Goal: Task Accomplishment & Management: Manage account settings

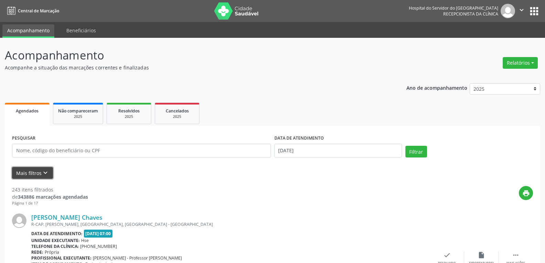
click at [24, 173] on button "Mais filtros keyboard_arrow_down" at bounding box center [32, 173] width 41 height 12
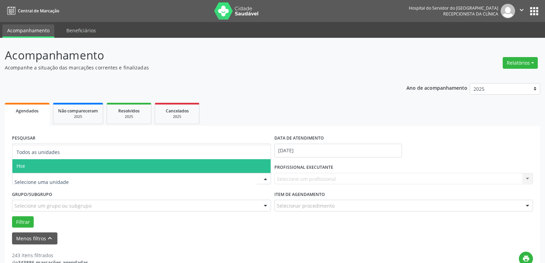
click at [60, 167] on span "Hse" at bounding box center [141, 166] width 258 height 14
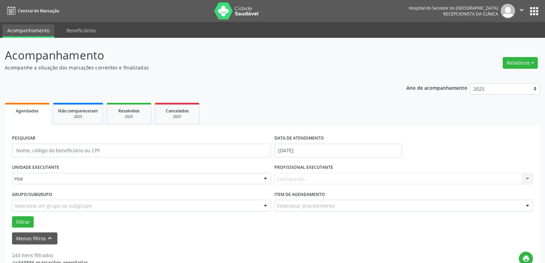
click at [333, 177] on div "Carregando... Nenhum resultado encontrado para: " " Não há nenhuma opção para s…" at bounding box center [403, 179] width 259 height 12
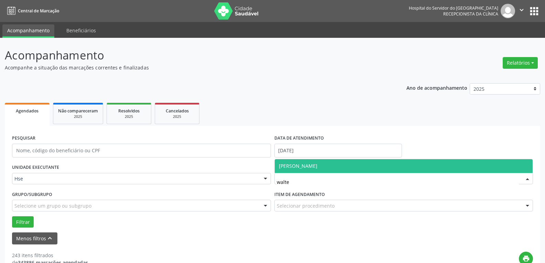
type input "[PERSON_NAME]"
click at [317, 165] on span "[PERSON_NAME]" at bounding box center [298, 166] width 39 height 7
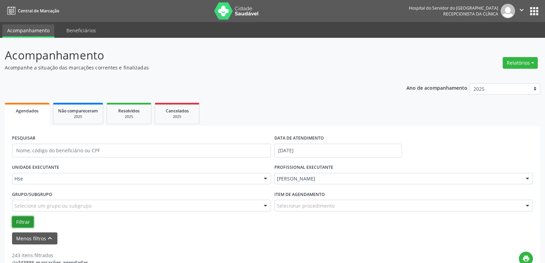
click at [17, 217] on button "Filtrar" at bounding box center [23, 222] width 22 height 12
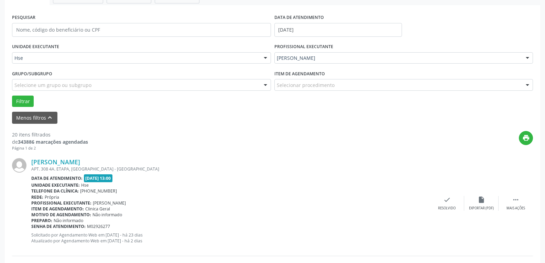
scroll to position [138, 0]
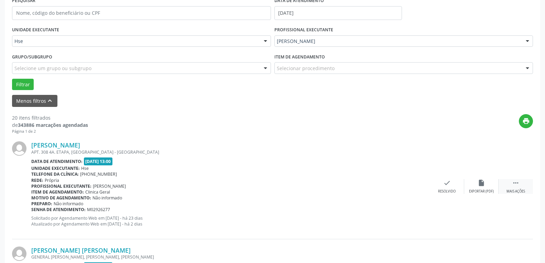
click at [512, 185] on div " Mais ações" at bounding box center [516, 186] width 34 height 15
click at [487, 185] on div "alarm_off Não compareceu" at bounding box center [481, 186] width 34 height 15
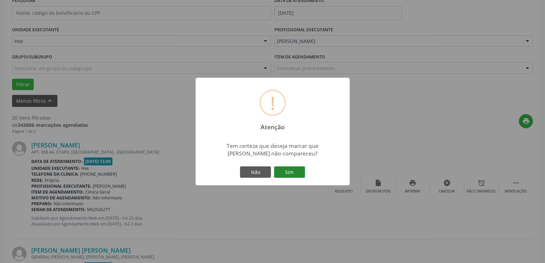
click at [278, 173] on button "Sim" at bounding box center [289, 172] width 31 height 12
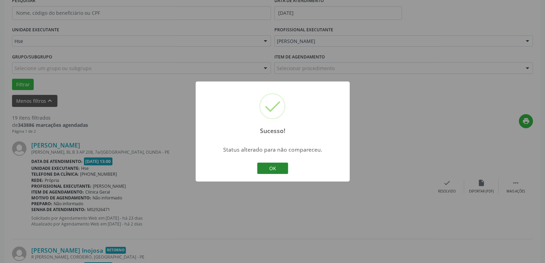
click at [279, 169] on button "OK" at bounding box center [272, 169] width 31 height 12
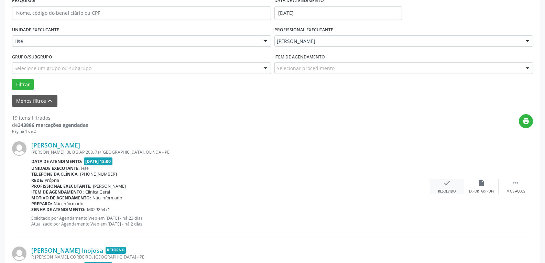
click at [453, 186] on div "check Resolvido" at bounding box center [447, 186] width 34 height 15
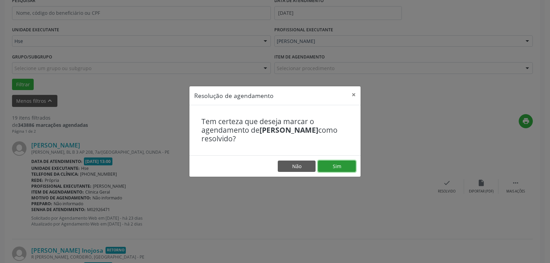
click at [342, 165] on button "Sim" at bounding box center [337, 167] width 38 height 12
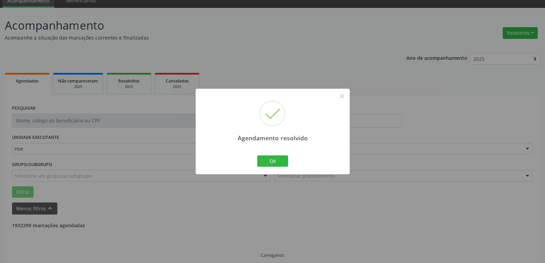
scroll to position [37, 0]
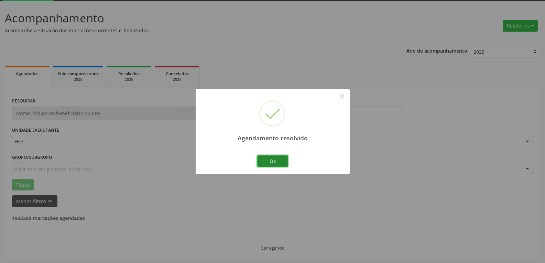
click at [259, 159] on button "Ok" at bounding box center [272, 161] width 31 height 12
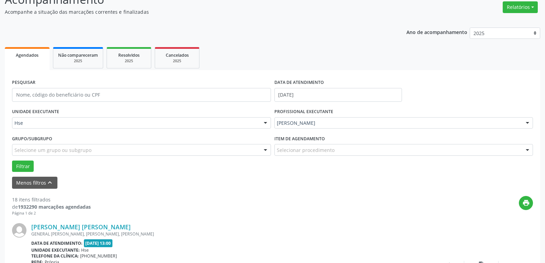
scroll to position [72, 0]
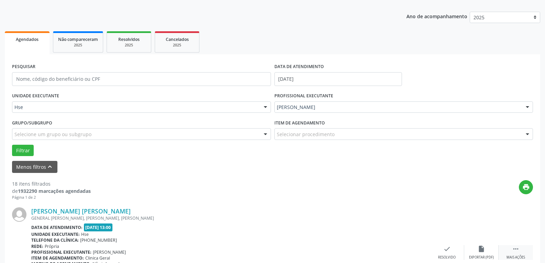
click at [512, 254] on div " Mais ações" at bounding box center [516, 252] width 34 height 15
click at [483, 252] on icon "alarm_off" at bounding box center [482, 249] width 8 height 8
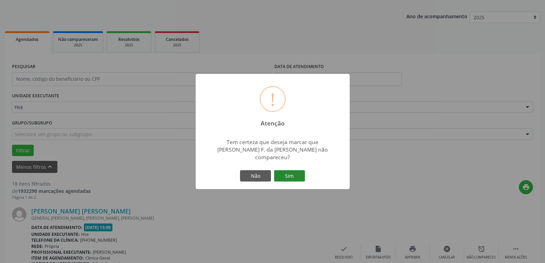
click at [287, 172] on button "Sim" at bounding box center [289, 176] width 31 height 12
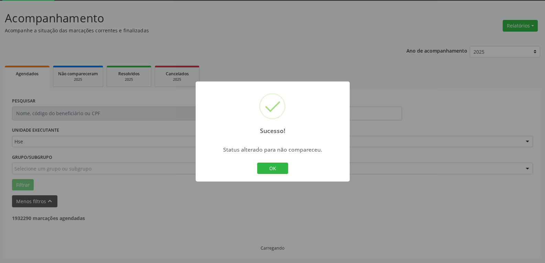
scroll to position [37, 0]
click at [271, 166] on button "OK" at bounding box center [272, 169] width 31 height 12
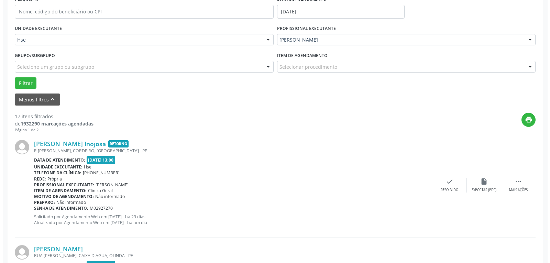
scroll to position [140, 0]
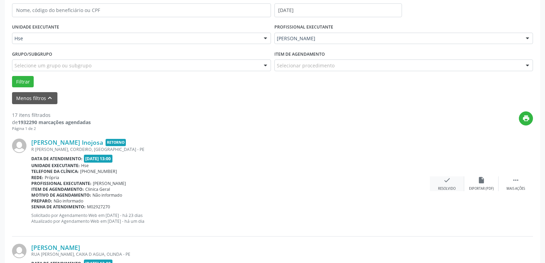
click at [459, 188] on div "check Resolvido" at bounding box center [447, 183] width 34 height 15
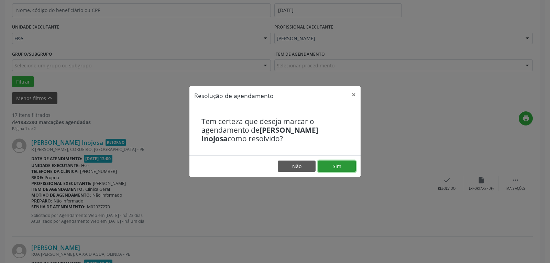
click at [343, 170] on button "Sim" at bounding box center [337, 167] width 38 height 12
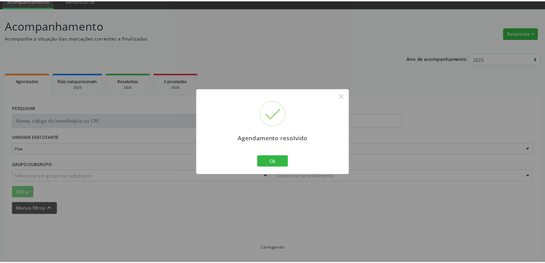
scroll to position [30, 0]
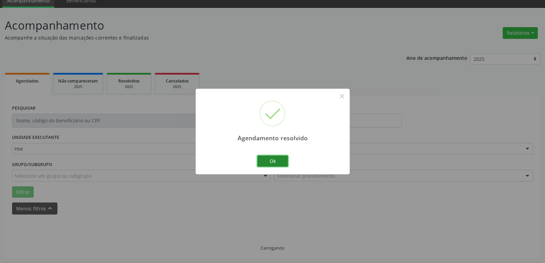
click at [271, 157] on button "Ok" at bounding box center [272, 161] width 31 height 12
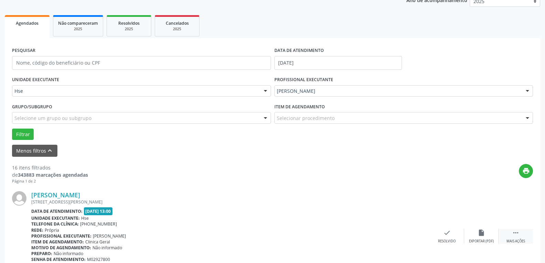
scroll to position [99, 0]
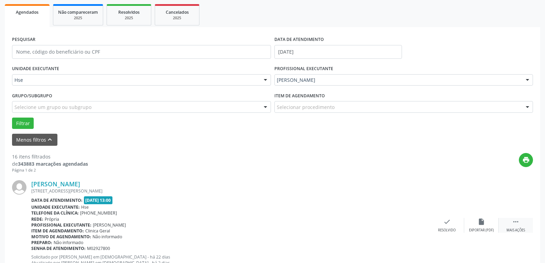
click at [517, 225] on icon "" at bounding box center [516, 222] width 8 height 8
click at [478, 225] on icon "alarm_off" at bounding box center [482, 222] width 8 height 8
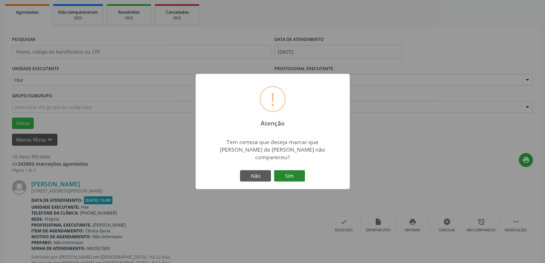
click at [306, 172] on div "! Atenção × Tem certeza que deseja marcar que [PERSON_NAME] de [PERSON_NAME] nã…" at bounding box center [273, 132] width 154 height 116
click at [295, 172] on button "Sim" at bounding box center [289, 176] width 31 height 12
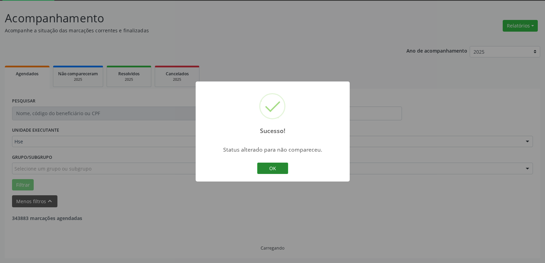
click at [271, 169] on button "OK" at bounding box center [272, 169] width 31 height 12
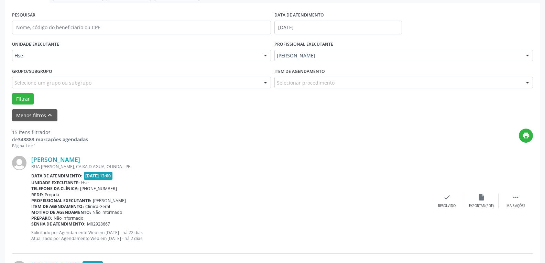
scroll to position [140, 0]
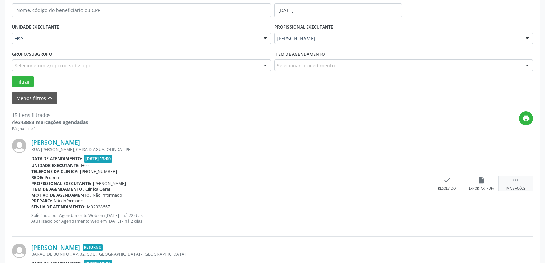
click at [516, 191] on div "Mais ações" at bounding box center [516, 188] width 19 height 5
click at [479, 187] on div "Não compareceu" at bounding box center [481, 188] width 29 height 5
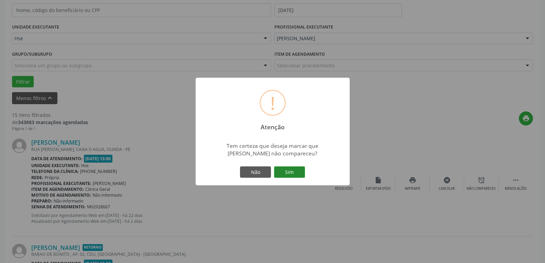
click at [290, 170] on button "Sim" at bounding box center [289, 172] width 31 height 12
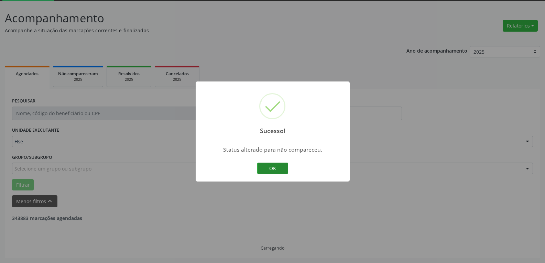
click at [274, 170] on button "OK" at bounding box center [272, 169] width 31 height 12
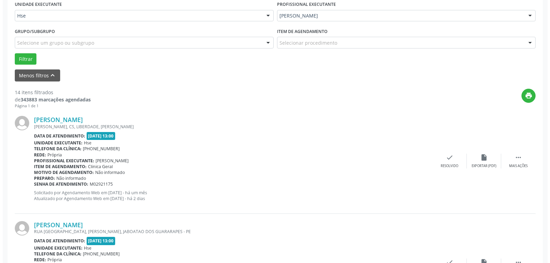
scroll to position [175, 0]
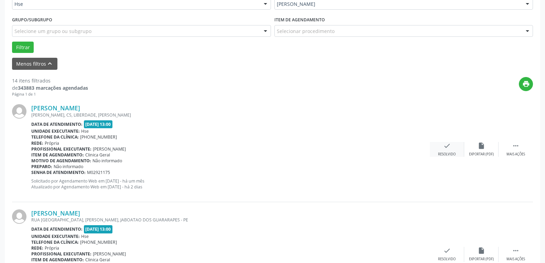
click at [453, 152] on div "Resolvido" at bounding box center [447, 154] width 18 height 5
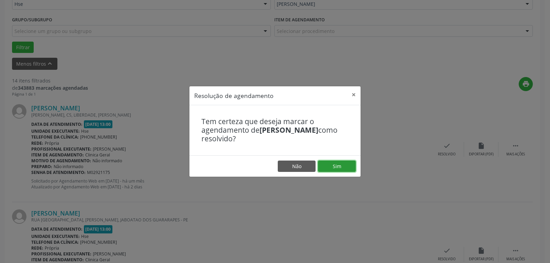
click at [346, 165] on button "Sim" at bounding box center [337, 167] width 38 height 12
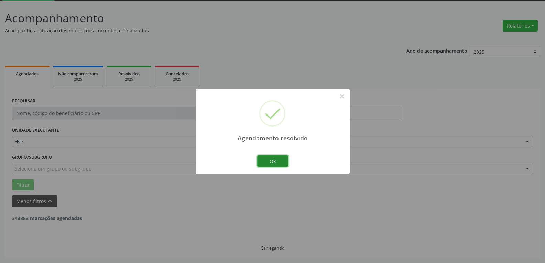
click at [284, 163] on button "Ok" at bounding box center [272, 161] width 31 height 12
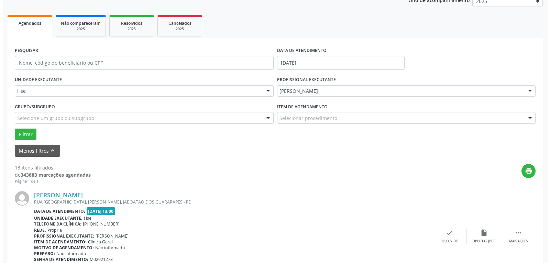
scroll to position [106, 0]
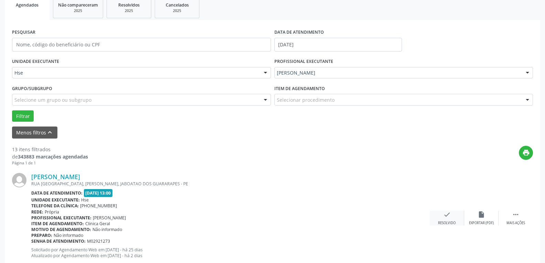
click at [448, 215] on icon "check" at bounding box center [447, 215] width 8 height 8
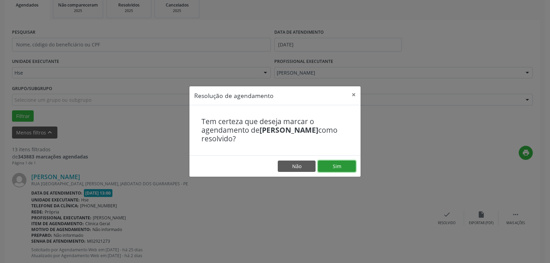
click at [346, 164] on button "Sim" at bounding box center [337, 167] width 38 height 12
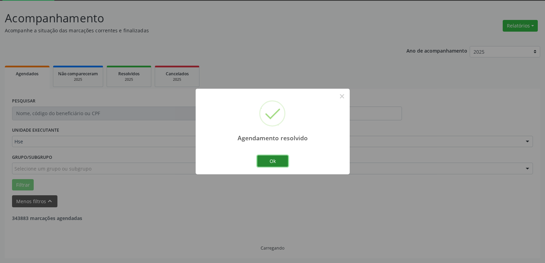
click at [279, 163] on button "Ok" at bounding box center [272, 161] width 31 height 12
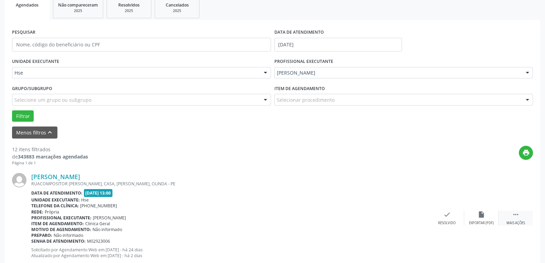
click at [521, 213] on div " Mais ações" at bounding box center [516, 218] width 34 height 15
click at [488, 208] on div "[PERSON_NAME] RUACOMPOSITOR [PERSON_NAME], CASA, [GEOGRAPHIC_DATA], OLINDA - PE…" at bounding box center [272, 218] width 521 height 105
click at [485, 219] on div "alarm_off Não compareceu" at bounding box center [481, 218] width 34 height 15
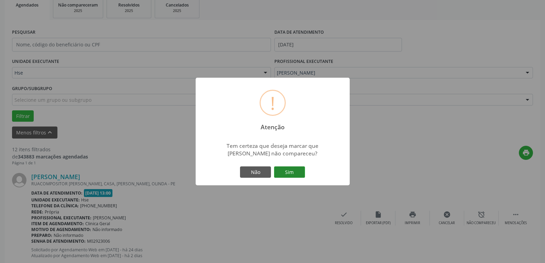
click at [296, 172] on button "Sim" at bounding box center [289, 172] width 31 height 12
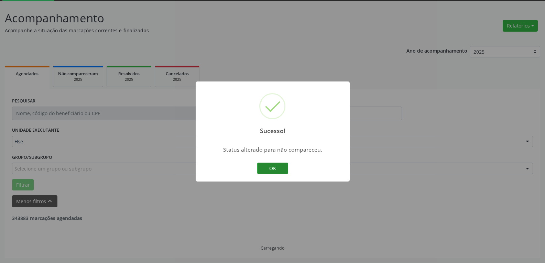
click at [266, 170] on button "OK" at bounding box center [272, 169] width 31 height 12
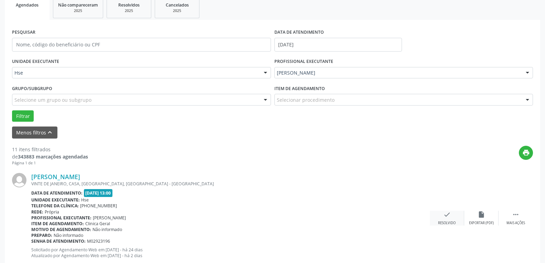
click at [452, 217] on div "check Resolvido" at bounding box center [447, 218] width 34 height 15
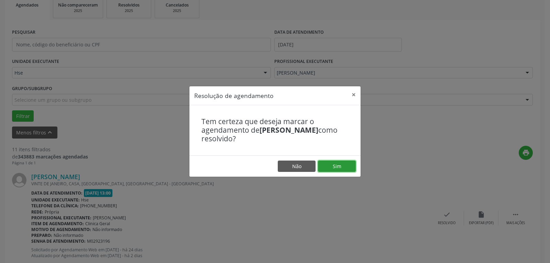
click at [339, 166] on button "Sim" at bounding box center [337, 167] width 38 height 12
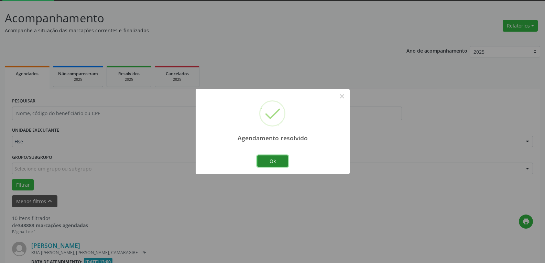
click at [270, 164] on button "Ok" at bounding box center [272, 161] width 31 height 12
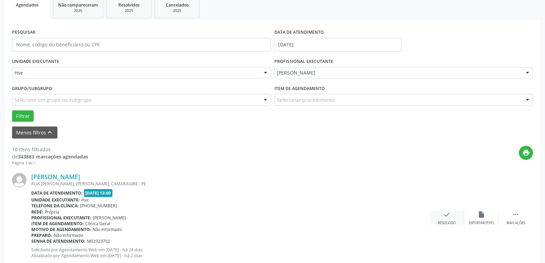
click at [446, 219] on div "check Resolvido" at bounding box center [447, 218] width 34 height 15
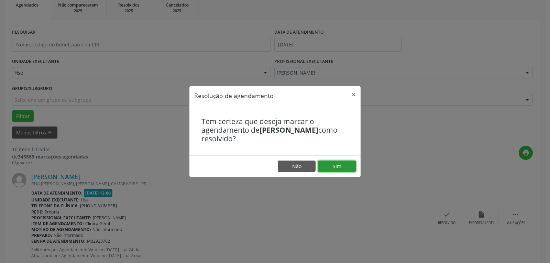
click at [336, 170] on button "Sim" at bounding box center [337, 167] width 38 height 12
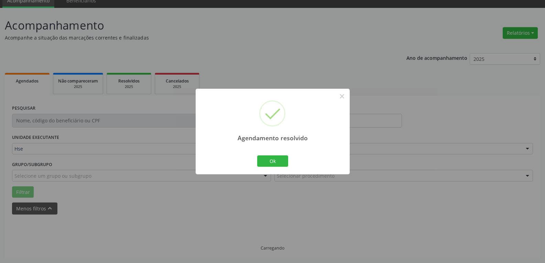
scroll to position [37, 0]
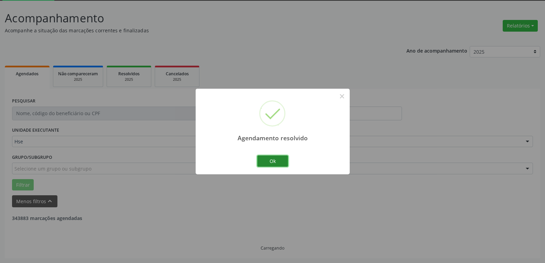
click at [279, 163] on button "Ok" at bounding box center [272, 161] width 31 height 12
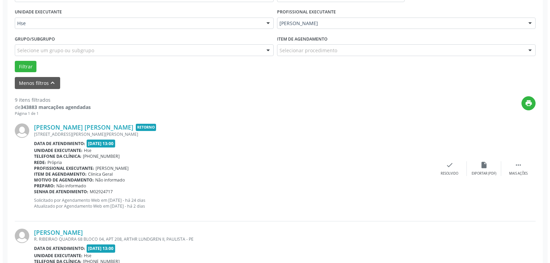
scroll to position [175, 0]
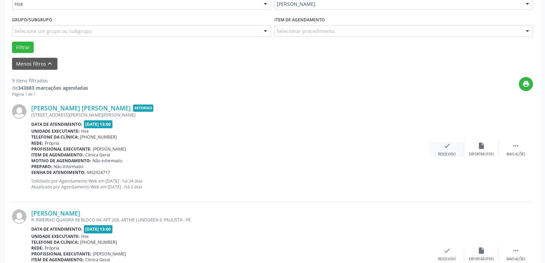
click at [454, 148] on div "check Resolvido" at bounding box center [447, 149] width 34 height 15
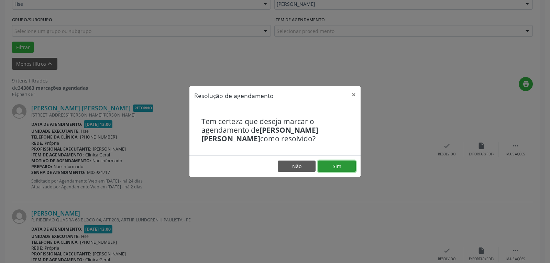
click at [346, 169] on button "Sim" at bounding box center [337, 167] width 38 height 12
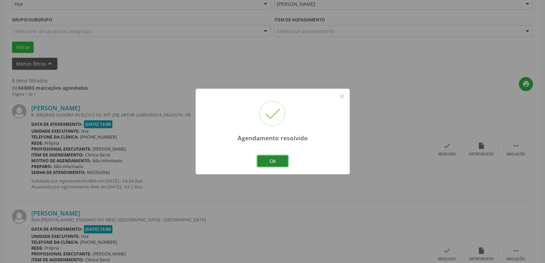
click at [278, 159] on button "Ok" at bounding box center [272, 161] width 31 height 12
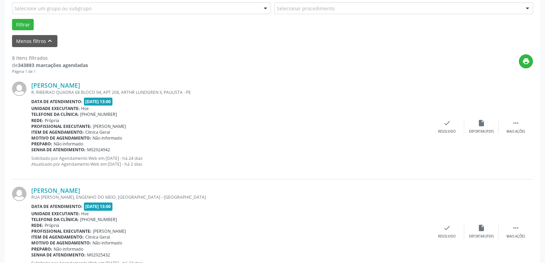
scroll to position [209, 0]
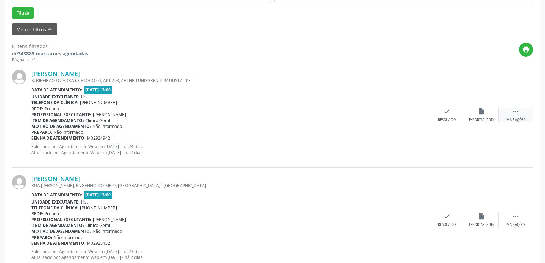
click at [511, 119] on div "Mais ações" at bounding box center [516, 120] width 19 height 5
click at [471, 115] on div "alarm_off Não compareceu" at bounding box center [481, 115] width 34 height 15
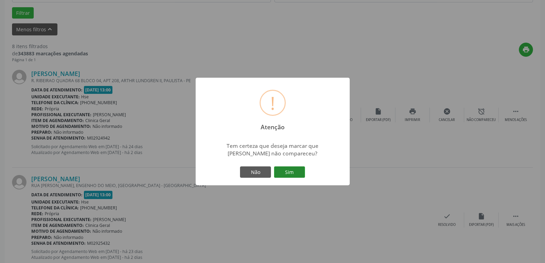
click at [296, 172] on button "Sim" at bounding box center [289, 172] width 31 height 12
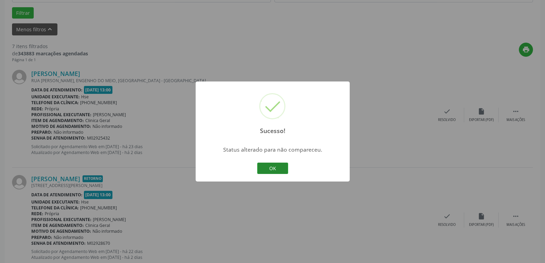
click at [257, 171] on button "OK" at bounding box center [272, 169] width 31 height 12
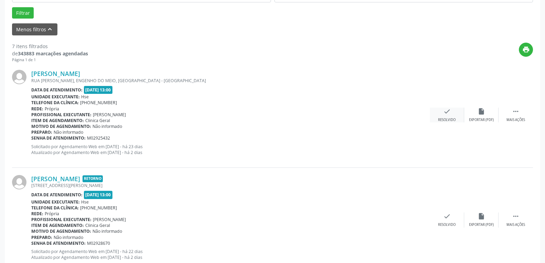
click at [451, 115] on icon "check" at bounding box center [447, 112] width 8 height 8
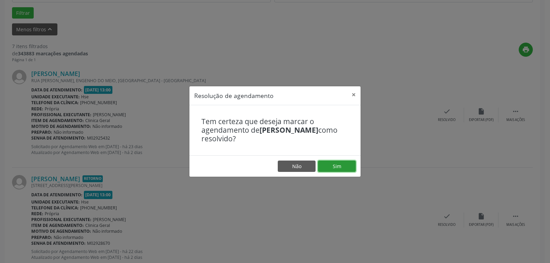
click at [341, 165] on button "Sim" at bounding box center [337, 167] width 38 height 12
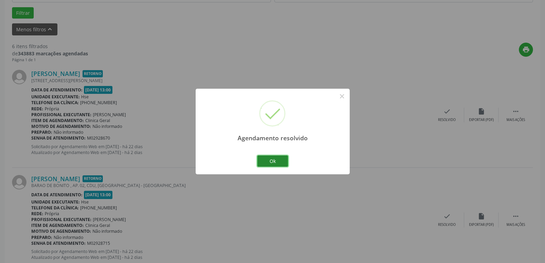
click at [271, 159] on button "Ok" at bounding box center [272, 161] width 31 height 12
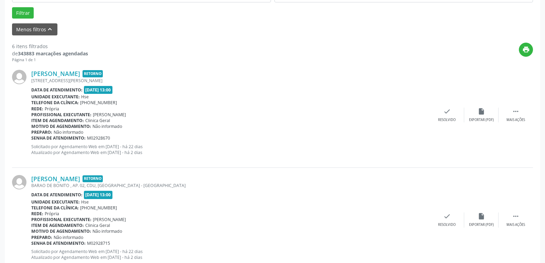
scroll to position [243, 0]
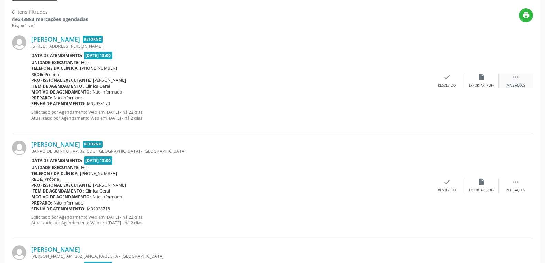
click at [522, 84] on div "Mais ações" at bounding box center [516, 85] width 19 height 5
click at [477, 85] on div "Não compareceu" at bounding box center [481, 85] width 29 height 5
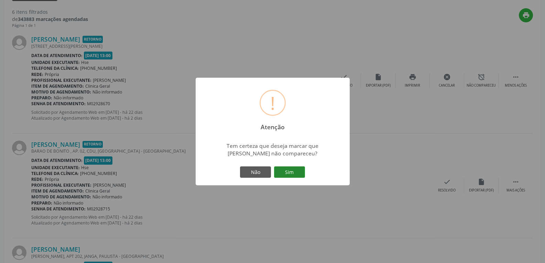
click at [290, 172] on button "Sim" at bounding box center [289, 172] width 31 height 12
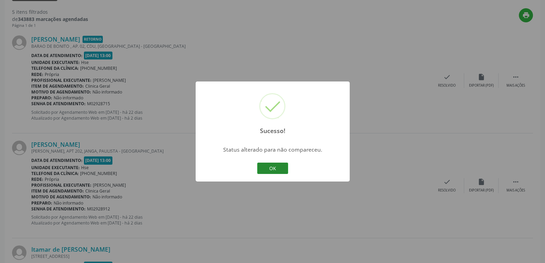
drag, startPoint x: 279, startPoint y: 166, endPoint x: 267, endPoint y: 169, distance: 11.7
click at [276, 167] on button "OK" at bounding box center [272, 169] width 31 height 12
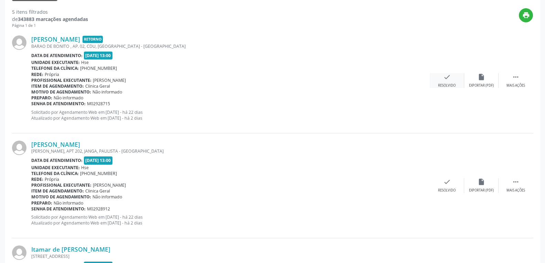
click at [450, 84] on div "Resolvido" at bounding box center [447, 85] width 18 height 5
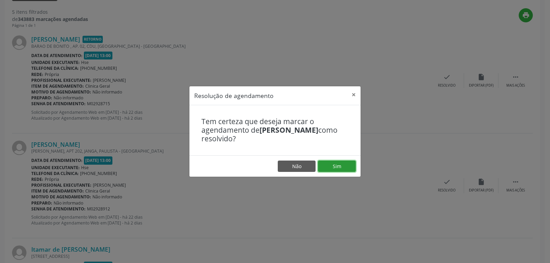
click at [348, 164] on button "Sim" at bounding box center [337, 167] width 38 height 12
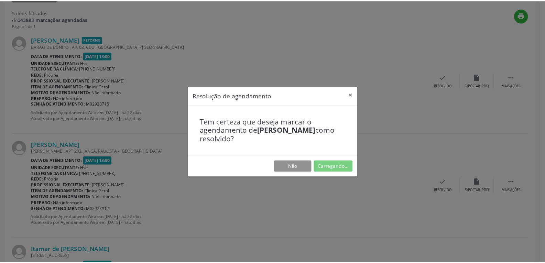
scroll to position [30, 0]
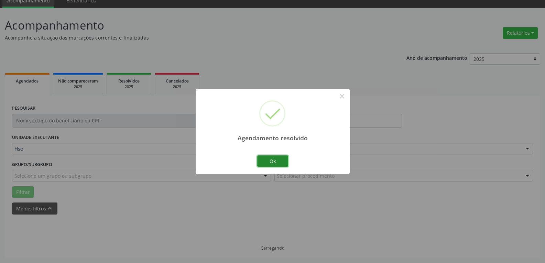
click at [270, 160] on button "Ok" at bounding box center [272, 161] width 31 height 12
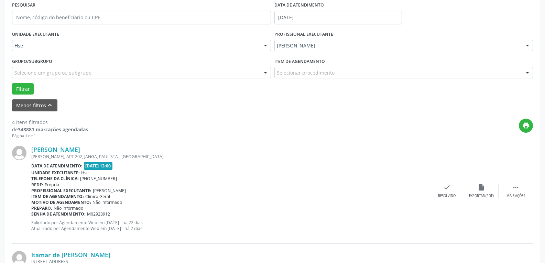
scroll to position [167, 0]
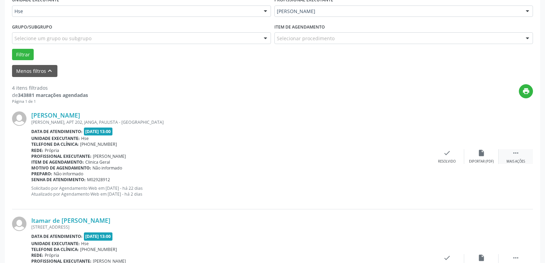
drag, startPoint x: 520, startPoint y: 157, endPoint x: 500, endPoint y: 156, distance: 20.0
click at [520, 157] on div " Mais ações" at bounding box center [516, 156] width 34 height 15
click at [457, 156] on div "cancel Cancelar" at bounding box center [447, 156] width 34 height 15
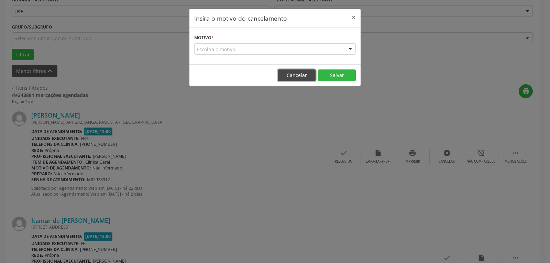
click at [304, 77] on button "Cancelar" at bounding box center [297, 75] width 38 height 12
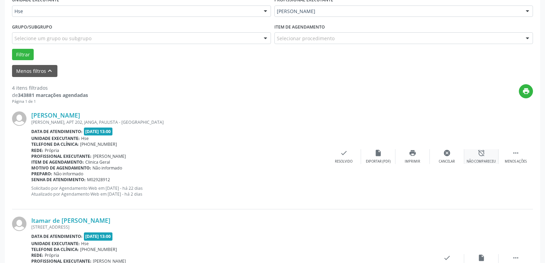
click at [481, 151] on icon "alarm_off" at bounding box center [482, 153] width 8 height 8
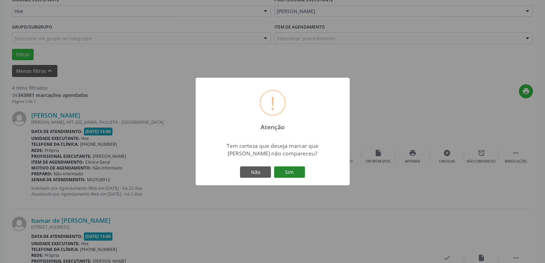
click at [294, 167] on button "Sim" at bounding box center [289, 172] width 31 height 12
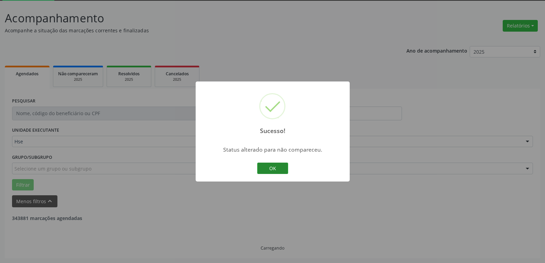
click at [272, 170] on button "OK" at bounding box center [272, 169] width 31 height 12
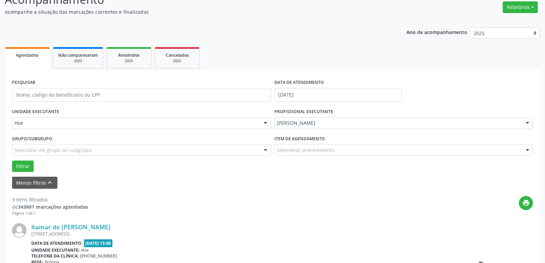
scroll to position [106, 0]
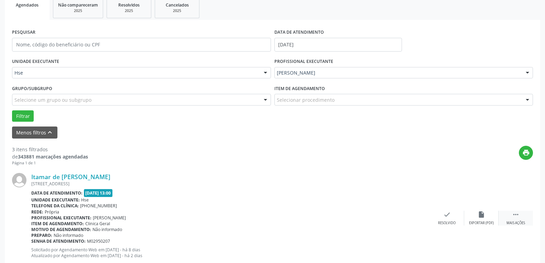
click at [526, 215] on div " Mais ações" at bounding box center [516, 218] width 34 height 15
click at [474, 210] on div "Itamar de [PERSON_NAME] [STREET_ADDRESS] Data de atendimento: [DATE] 13:00 Unid…" at bounding box center [272, 218] width 521 height 105
click at [490, 221] on div "Não compareceu" at bounding box center [481, 223] width 29 height 5
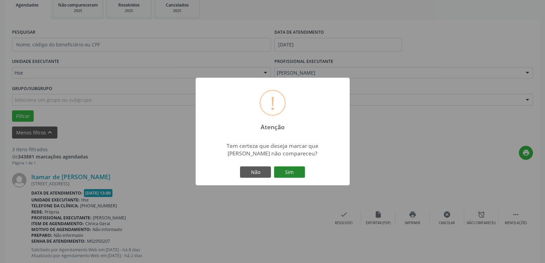
click at [302, 175] on button "Sim" at bounding box center [289, 172] width 31 height 12
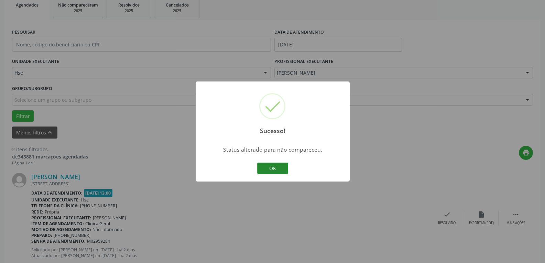
click at [277, 167] on button "OK" at bounding box center [272, 169] width 31 height 12
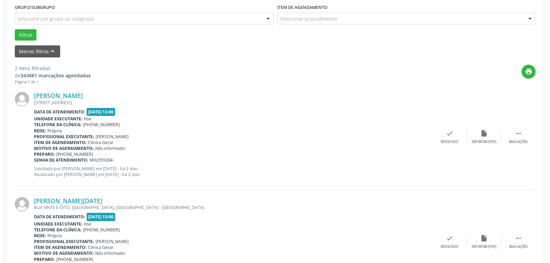
scroll to position [209, 0]
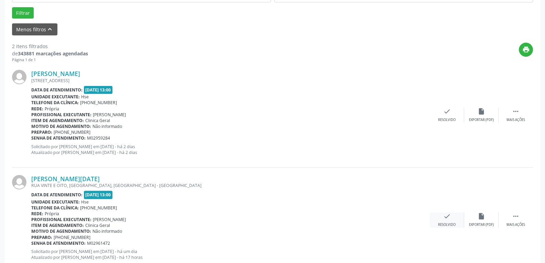
click at [448, 222] on div "check Resolvido" at bounding box center [447, 220] width 34 height 15
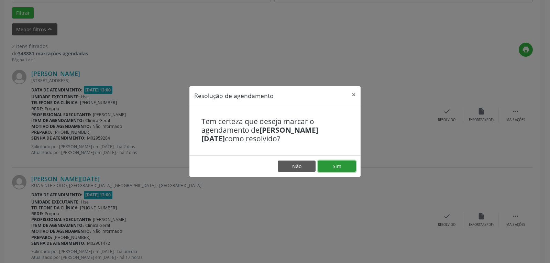
click at [325, 167] on button "Sim" at bounding box center [337, 167] width 38 height 12
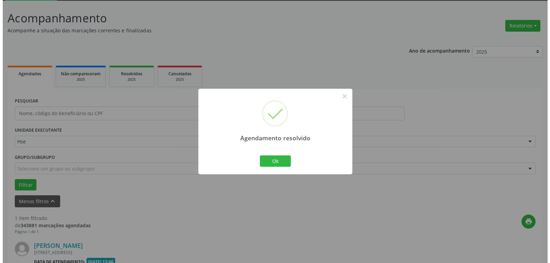
scroll to position [126, 0]
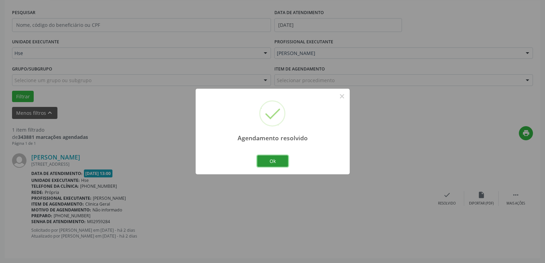
click at [268, 162] on button "Ok" at bounding box center [272, 161] width 31 height 12
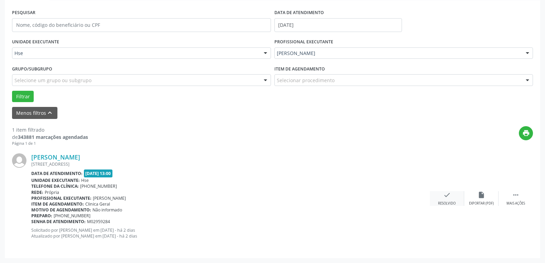
click at [433, 196] on div "check Resolvido" at bounding box center [447, 198] width 34 height 15
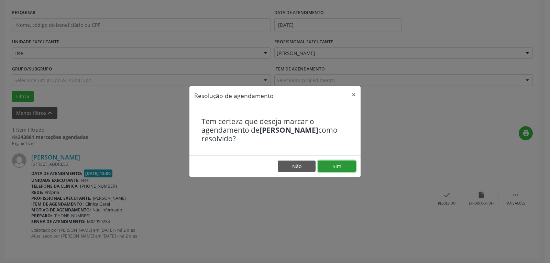
click at [325, 167] on button "Sim" at bounding box center [337, 167] width 38 height 12
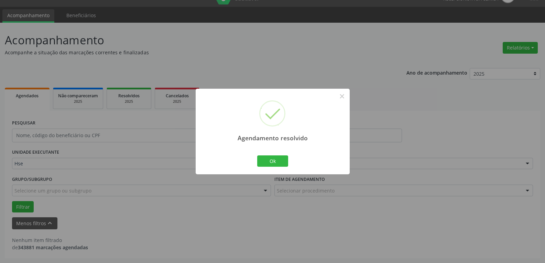
scroll to position [15, 0]
click at [267, 162] on button "Ok" at bounding box center [272, 161] width 31 height 12
